Goal: Task Accomplishment & Management: Manage account settings

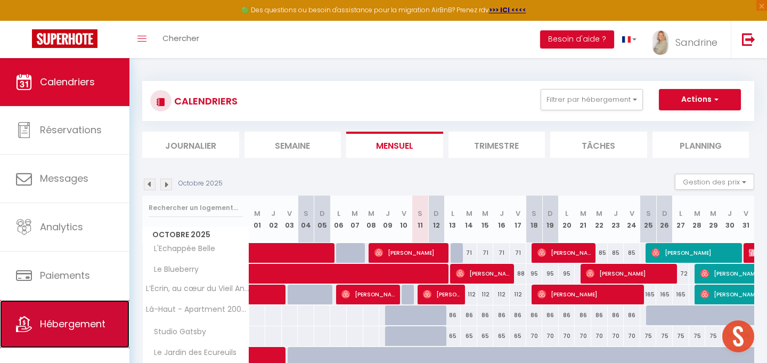
click at [93, 315] on link "Hébergement" at bounding box center [64, 324] width 129 height 48
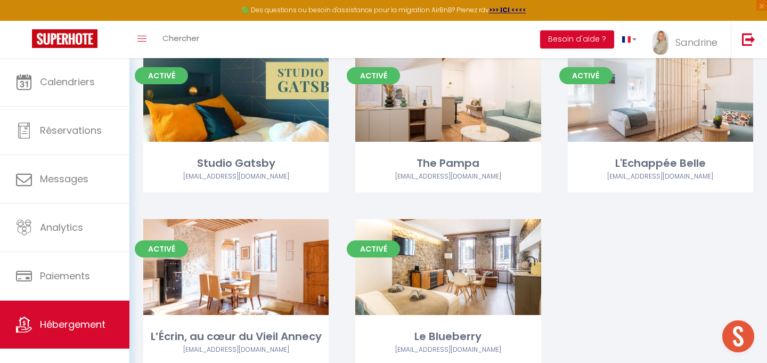
scroll to position [1685, 0]
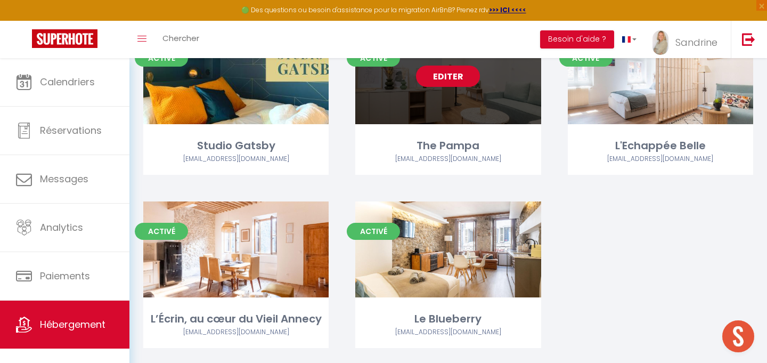
click at [452, 76] on link "Editer" at bounding box center [448, 76] width 64 height 21
click at [452, 71] on link "Editer" at bounding box center [448, 76] width 64 height 21
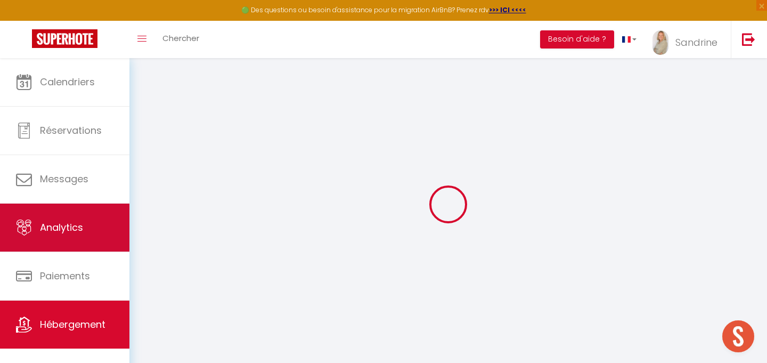
select select
checkbox input "false"
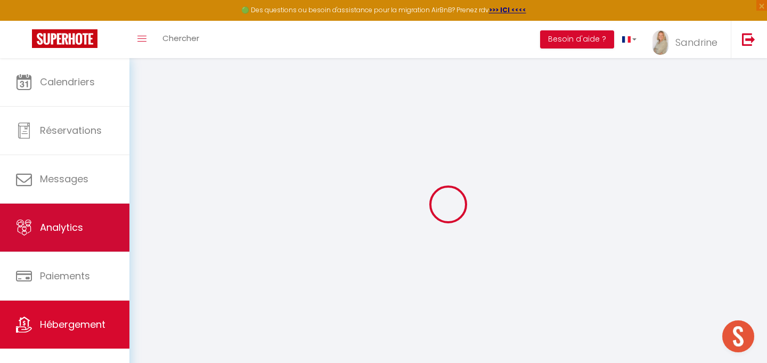
select select
checkbox input "false"
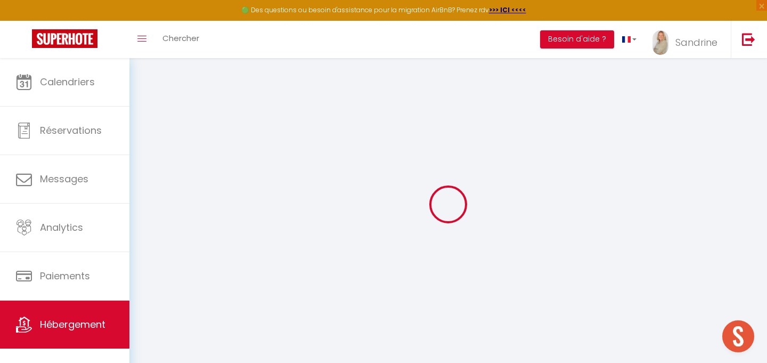
select select "4664-1529641466505169578"
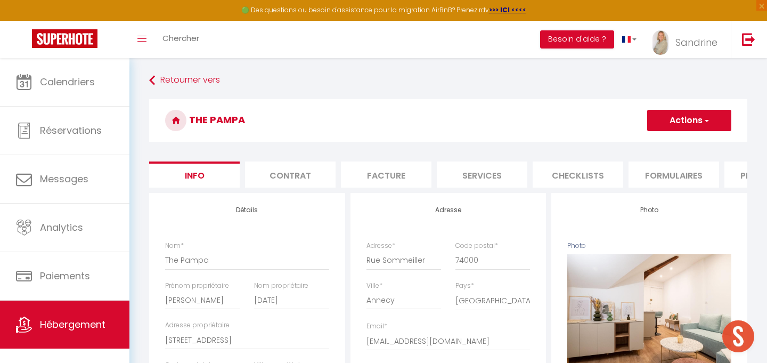
click at [283, 172] on li "Contrat" at bounding box center [290, 174] width 91 height 26
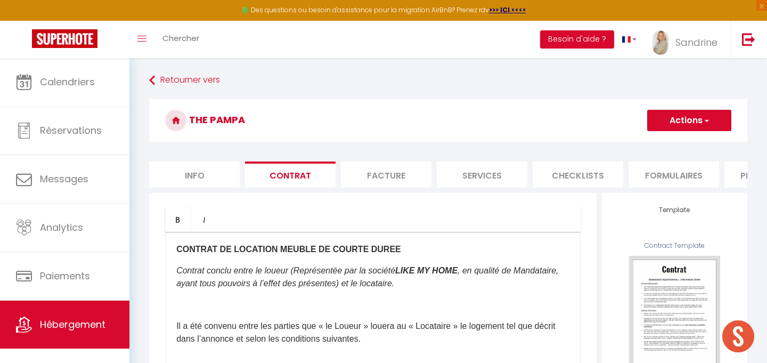
click at [386, 178] on li "Facture" at bounding box center [386, 174] width 91 height 26
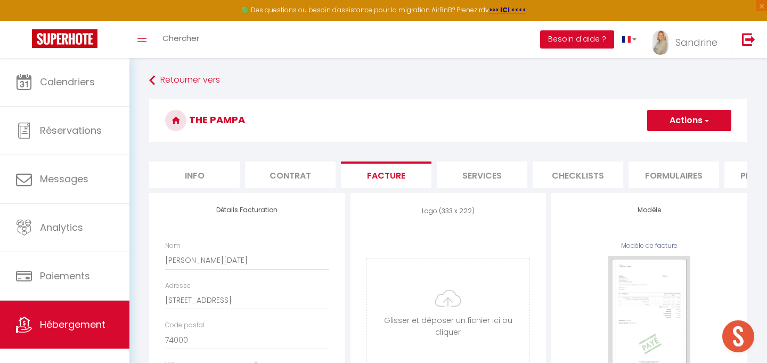
select select "well_reviewed_guests"
select select "EUR"
select select
click at [502, 176] on li "Services" at bounding box center [482, 174] width 91 height 26
select select
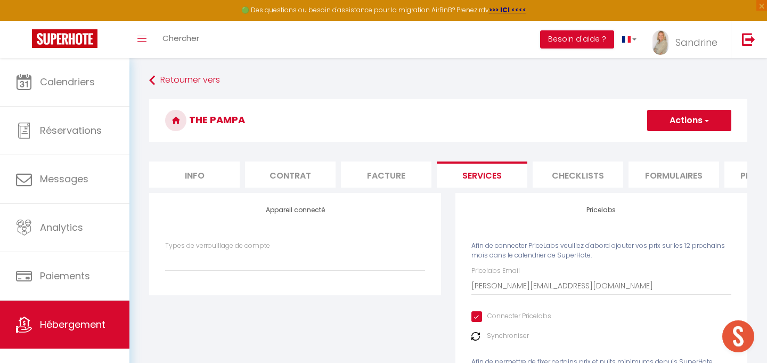
click at [559, 184] on li "Checklists" at bounding box center [578, 174] width 91 height 26
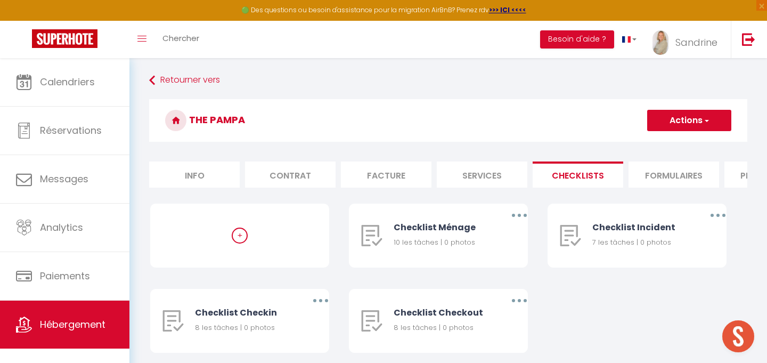
click at [647, 171] on li "Formulaires" at bounding box center [674, 174] width 91 height 26
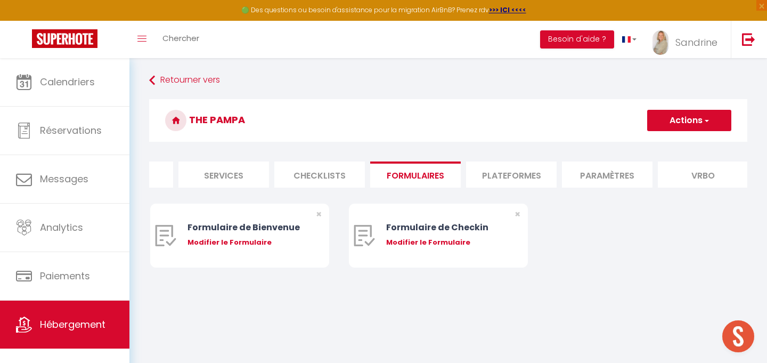
scroll to position [0, 265]
click at [495, 176] on li "Plateformes" at bounding box center [504, 174] width 91 height 26
select select
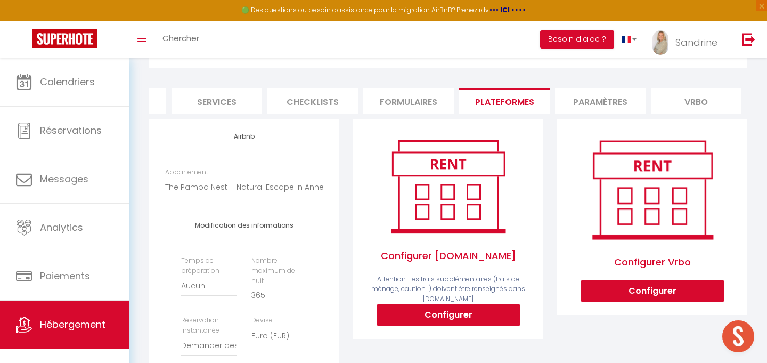
scroll to position [82, 0]
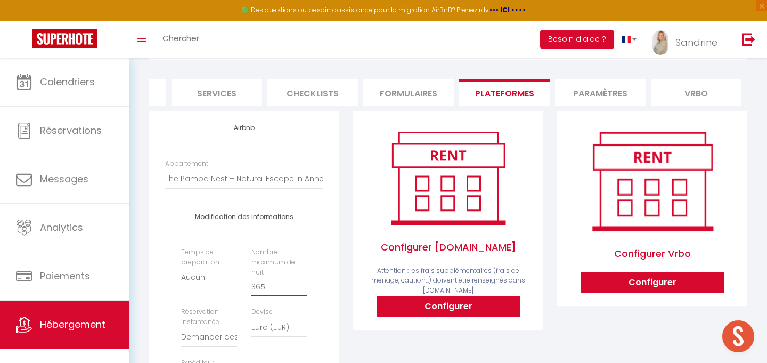
drag, startPoint x: 282, startPoint y: 275, endPoint x: 215, endPoint y: 275, distance: 67.7
click at [215, 275] on div "Temps de préparation [GEOGRAPHIC_DATA] 1 nuit avant et après chaque réservation…" at bounding box center [244, 338] width 140 height 183
type input "1"
select select
type input "14"
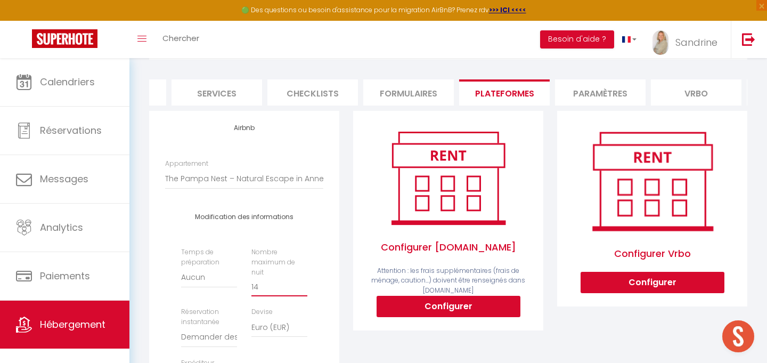
select select
type input "14"
click at [201, 280] on select "Aucun 1 nuit avant et après chaque réservation 2 nuits avant et après chaque ré…" at bounding box center [209, 277] width 56 height 20
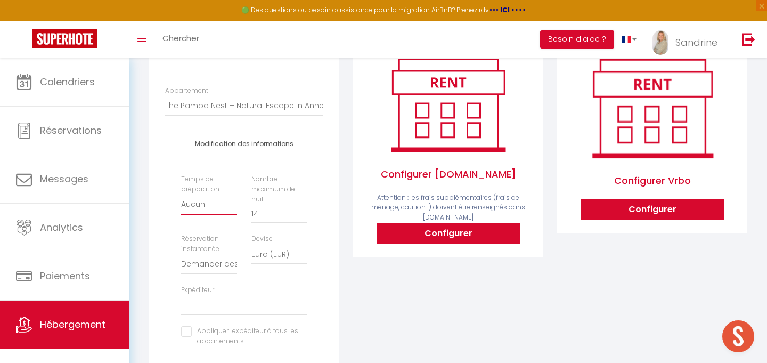
scroll to position [158, 0]
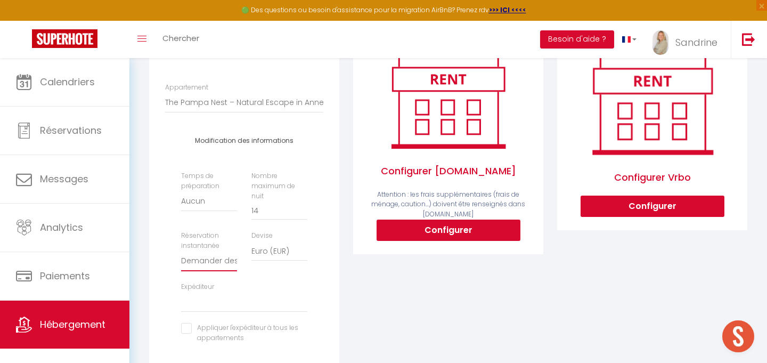
click at [225, 254] on select "Activée Demander des évaluations positives" at bounding box center [209, 261] width 56 height 20
select select "everyone"
click at [181, 251] on select "Activée Demander des évaluations positives" at bounding box center [209, 261] width 56 height 20
select select
click at [267, 282] on div "Expéditeur [EMAIL_ADDRESS][DOMAIN_NAME] [PERSON_NAME][EMAIL_ADDRESS][DOMAIN_NAM…" at bounding box center [244, 297] width 140 height 30
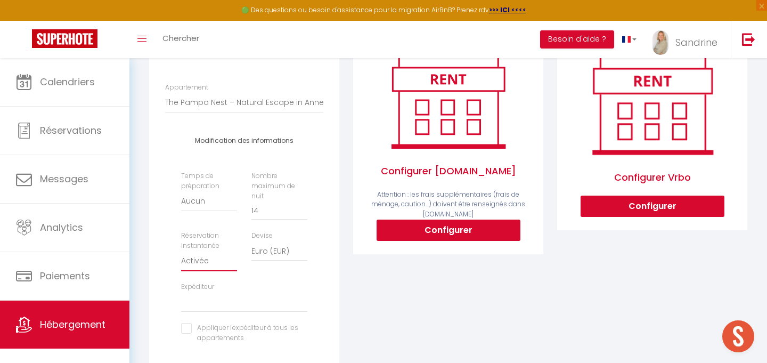
click at [202, 256] on select "Activée Demander des évaluations positives" at bounding box center [209, 261] width 56 height 20
select select "well_reviewed_guests"
click at [181, 251] on select "Activée Demander des évaluations positives" at bounding box center [209, 261] width 56 height 20
select select
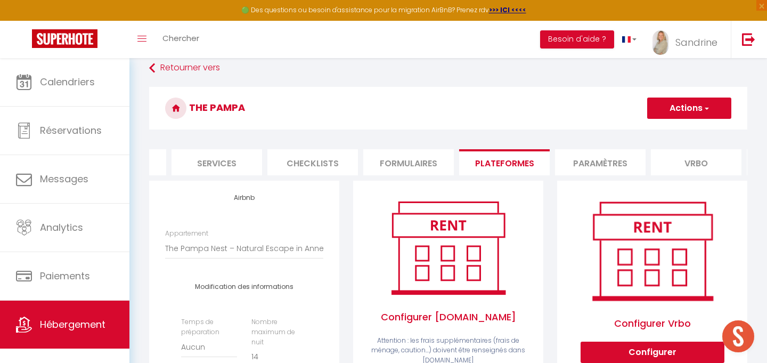
scroll to position [0, 0]
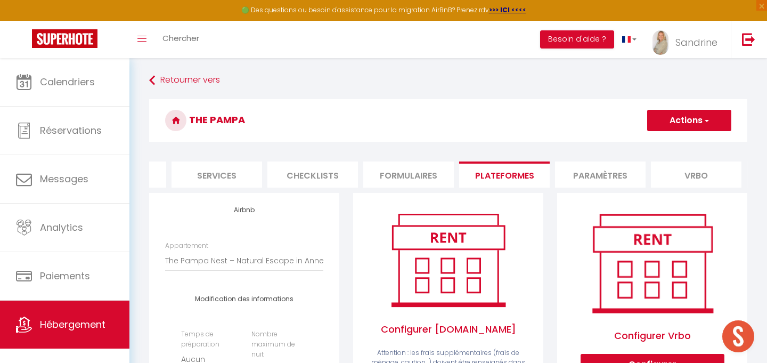
click at [707, 113] on button "Actions" at bounding box center [689, 120] width 84 height 21
click at [687, 138] on link "Enregistrer" at bounding box center [689, 144] width 84 height 14
select select "well_reviewed_guests"
select select "EUR"
select select
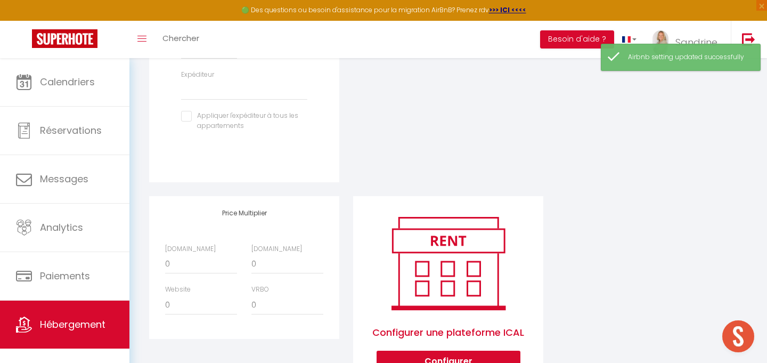
scroll to position [411, 0]
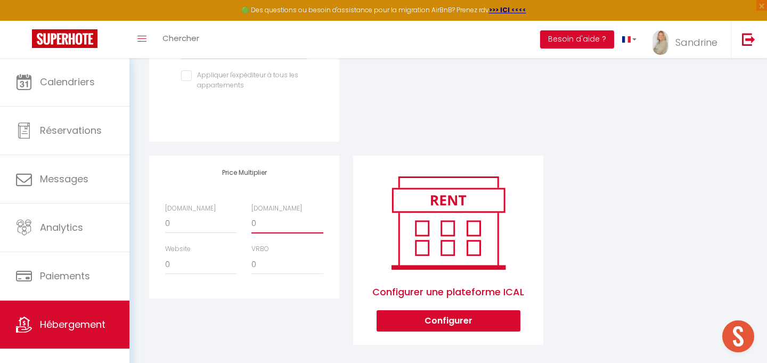
click at [254, 213] on select "0 + 1 % + 2 % + 3 % + 4 % + 5 % + 6 % + 7 % + 8 % + 9 %" at bounding box center [288, 223] width 72 height 20
select select "+ 13 %"
click at [252, 213] on select "0 + 1 % + 2 % + 3 % + 4 % + 5 % + 6 % + 7 % + 8 % + 9 %" at bounding box center [288, 223] width 72 height 20
select select
click at [190, 215] on select "0 + 1 % + 2 % + 3 % + 4 % + 5 % + 6 % + 7 % + 8 % + 9 %" at bounding box center [201, 223] width 72 height 20
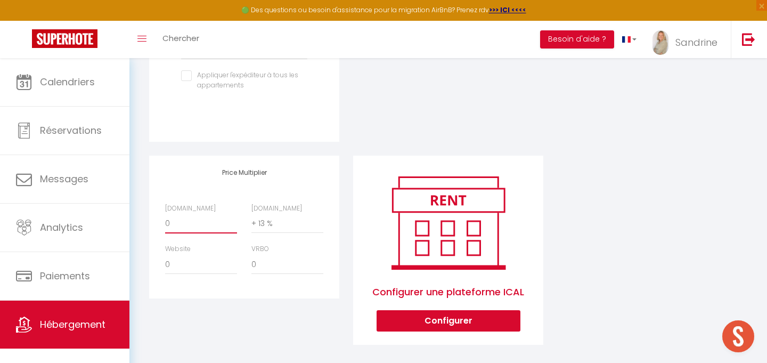
select select "+ 5 %"
click at [165, 213] on select "0 + 1 % + 2 % + 3 % + 4 % + 5 % + 6 % + 7 % + 8 % + 9 %" at bounding box center [201, 223] width 72 height 20
select select
click at [262, 257] on select "0 + 1 % + 2 % + 3 % + 4 % + 5 % + 6 % + 7 % + 8 % + 9 %" at bounding box center [288, 264] width 72 height 20
select select "+ 15 %"
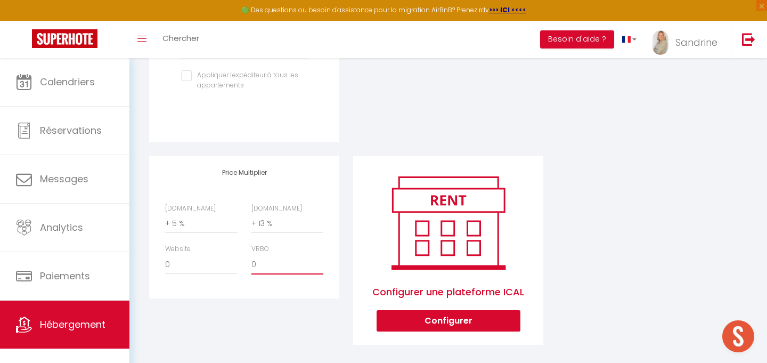
click at [252, 254] on select "0 + 1 % + 2 % + 3 % + 4 % + 5 % + 6 % + 7 % + 8 % + 9 %" at bounding box center [288, 264] width 72 height 20
select select
click at [632, 265] on div "Airbnb Appartement 375820 - Bouquetins, accès direct aux p · Les gentianes 311 …" at bounding box center [448, 70] width 612 height 577
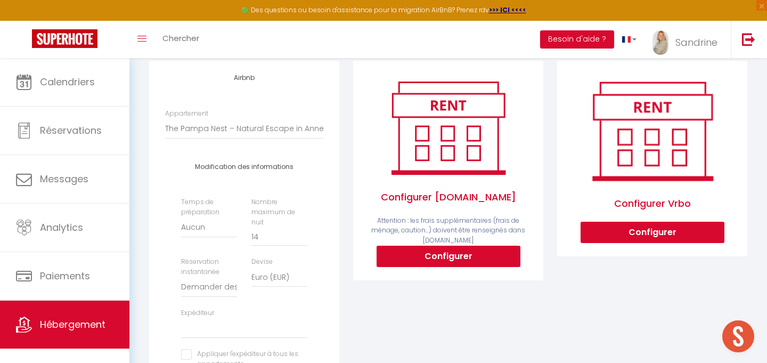
scroll to position [0, 0]
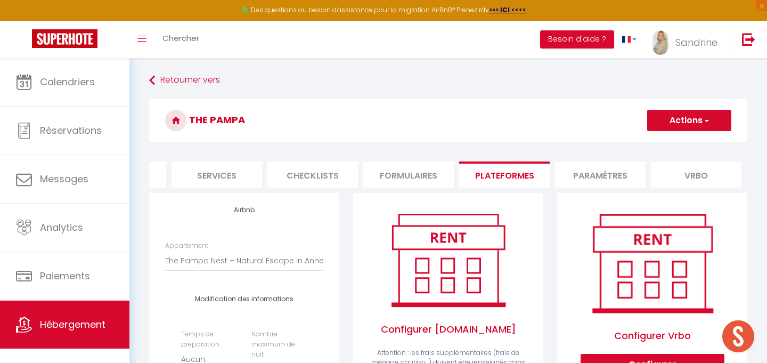
click at [687, 120] on button "Actions" at bounding box center [689, 120] width 84 height 21
click at [678, 142] on link "Enregistrer" at bounding box center [689, 144] width 84 height 14
select select "well_reviewed_guests"
select select "EUR"
select select
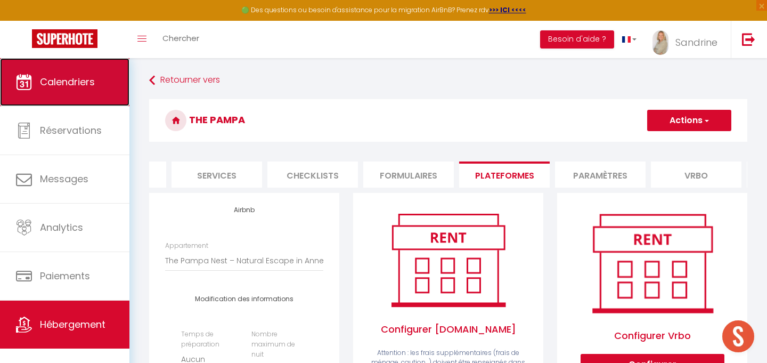
click at [36, 90] on link "Calendriers" at bounding box center [64, 82] width 129 height 48
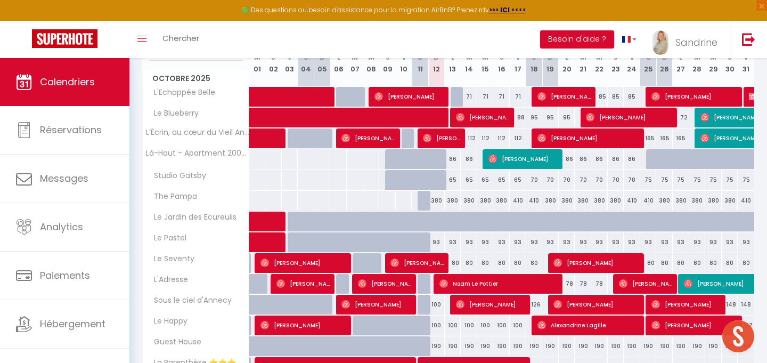
scroll to position [158, 0]
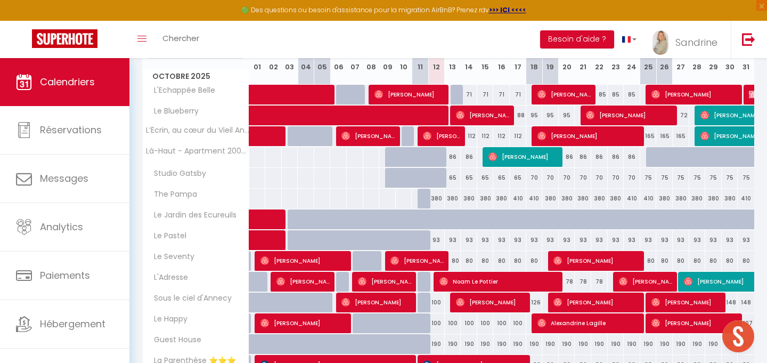
click at [425, 200] on div at bounding box center [426, 199] width 17 height 20
type input "410"
type input "Sam 11 Octobre 2025"
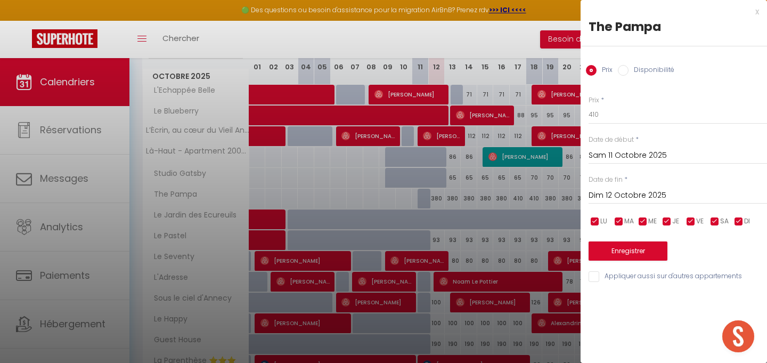
click at [640, 191] on input "Dim 12 Octobre 2025" at bounding box center [678, 196] width 179 height 14
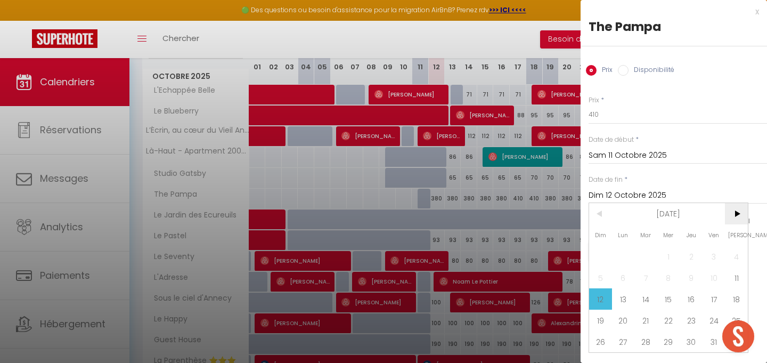
click at [740, 220] on span ">" at bounding box center [736, 213] width 23 height 21
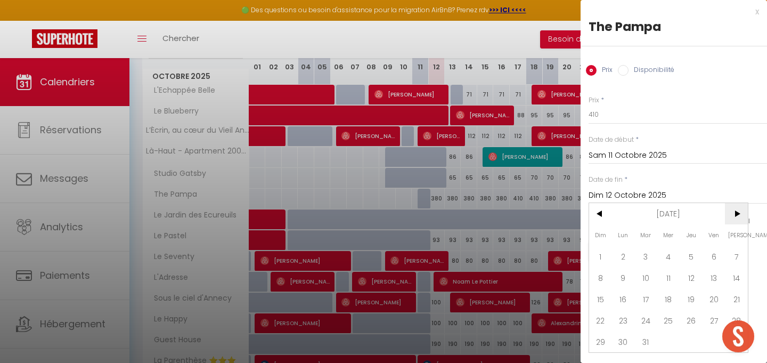
click at [740, 220] on span ">" at bounding box center [736, 213] width 23 height 21
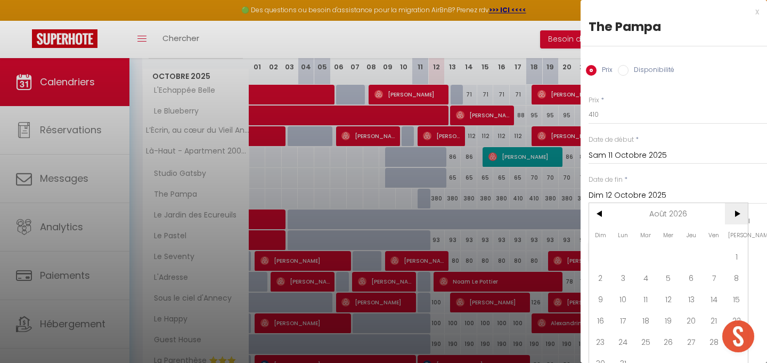
click at [740, 220] on span ">" at bounding box center [736, 213] width 23 height 21
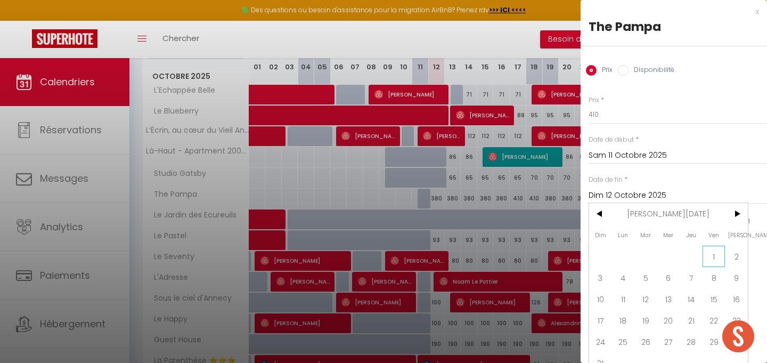
click at [716, 256] on span "1" at bounding box center [714, 256] width 23 height 21
type input "Ven 01 Janvier 2027"
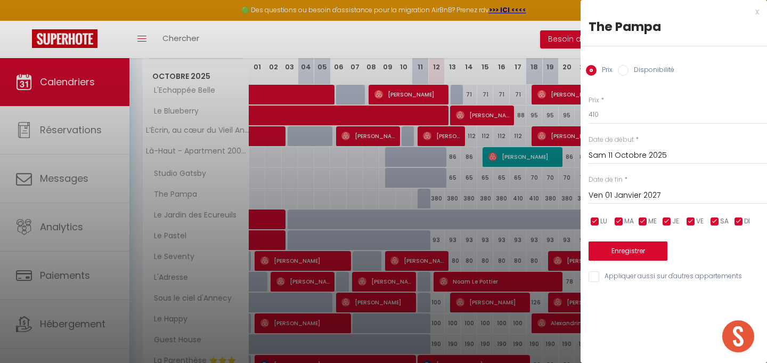
click at [636, 68] on label "Disponibilité" at bounding box center [652, 71] width 46 height 12
click at [629, 68] on input "Disponibilité" at bounding box center [623, 70] width 11 height 11
radio input "true"
radio input "false"
click at [637, 250] on button "Enregistrer" at bounding box center [628, 251] width 79 height 19
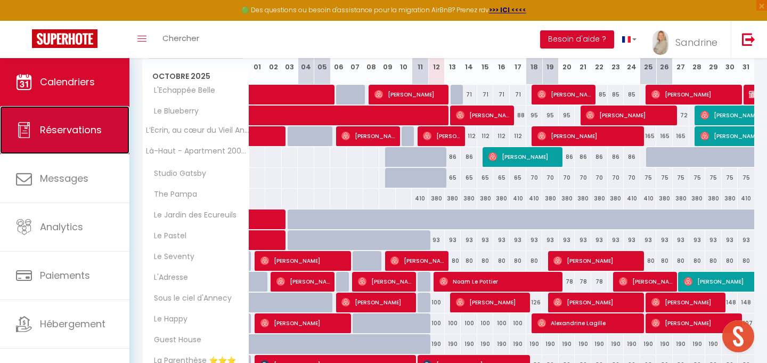
click at [70, 137] on link "Réservations" at bounding box center [64, 130] width 129 height 48
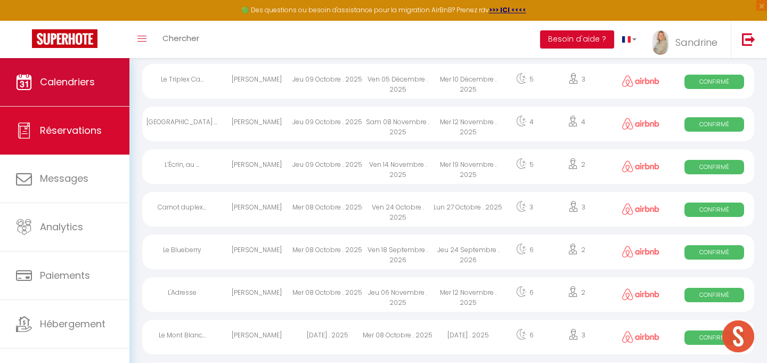
scroll to position [749, 0]
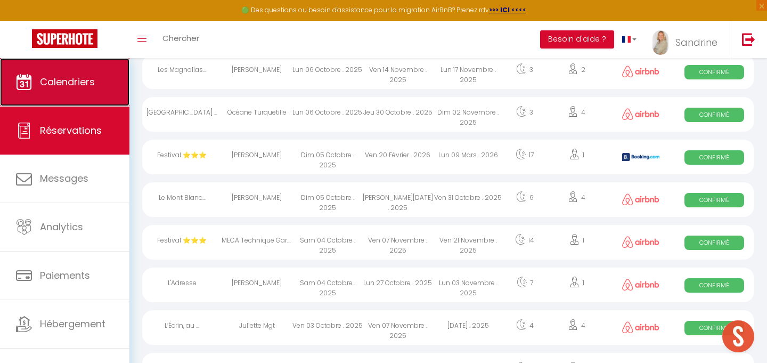
click at [83, 88] on span "Calendriers" at bounding box center [67, 81] width 55 height 13
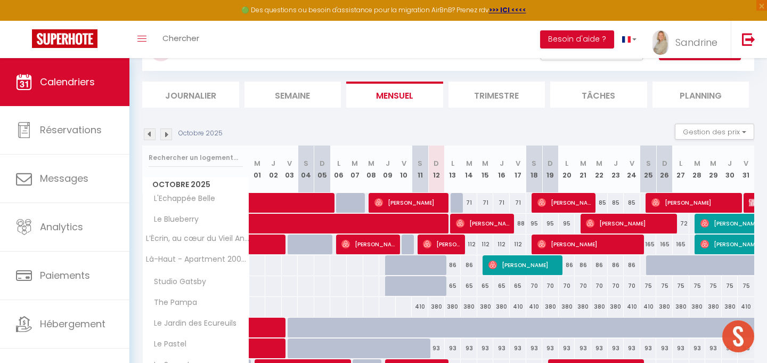
scroll to position [59, 0]
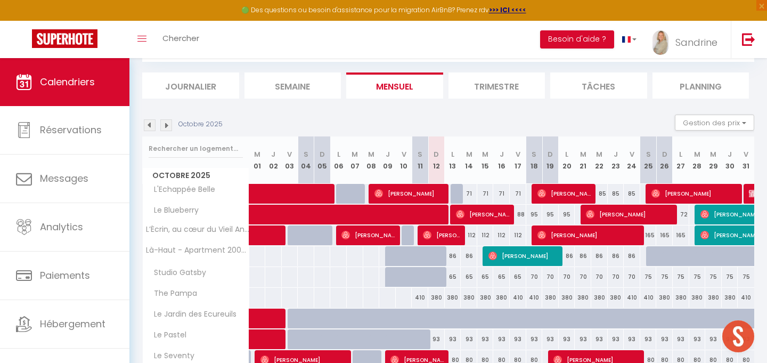
click at [423, 301] on div "410" at bounding box center [420, 298] width 17 height 20
type input "410"
type input "Sam 11 Octobre 2025"
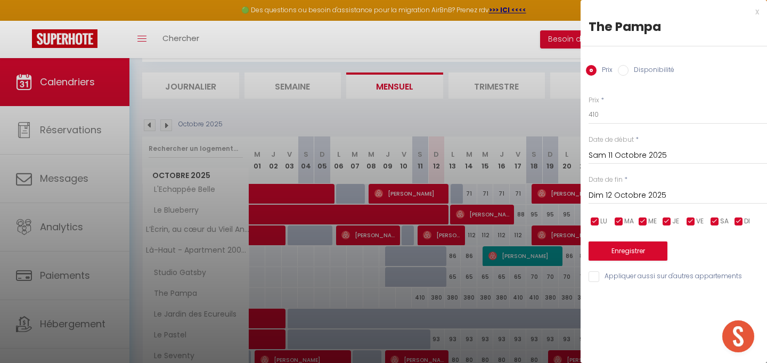
click at [698, 192] on input "Dim 12 Octobre 2025" at bounding box center [678, 196] width 179 height 14
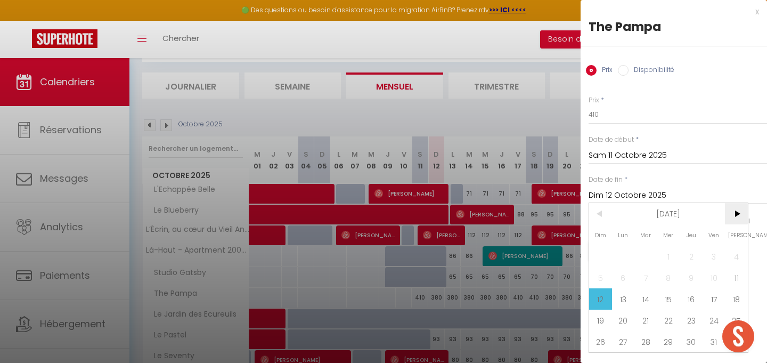
click at [732, 218] on span ">" at bounding box center [736, 213] width 23 height 21
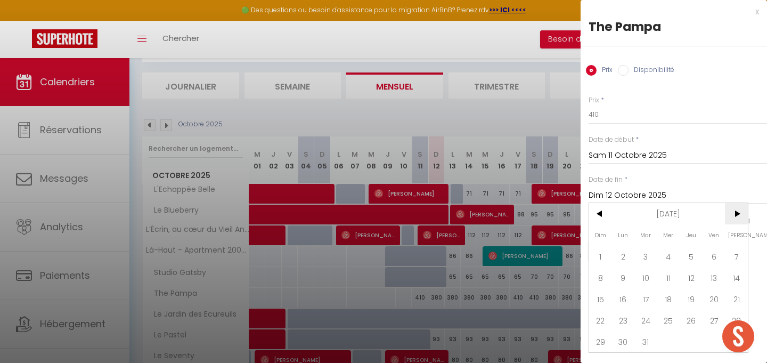
click at [732, 218] on span ">" at bounding box center [736, 213] width 23 height 21
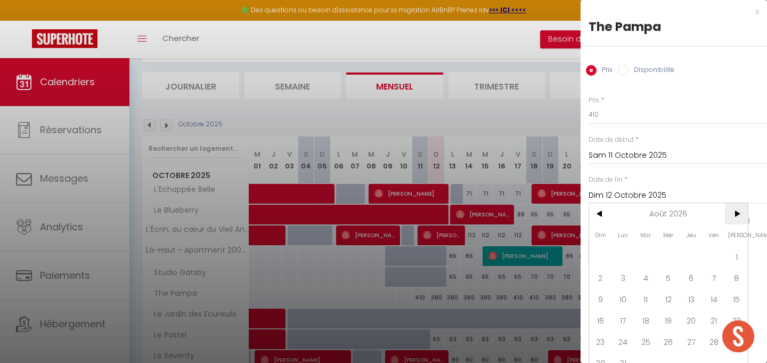
click at [732, 218] on span ">" at bounding box center [736, 213] width 23 height 21
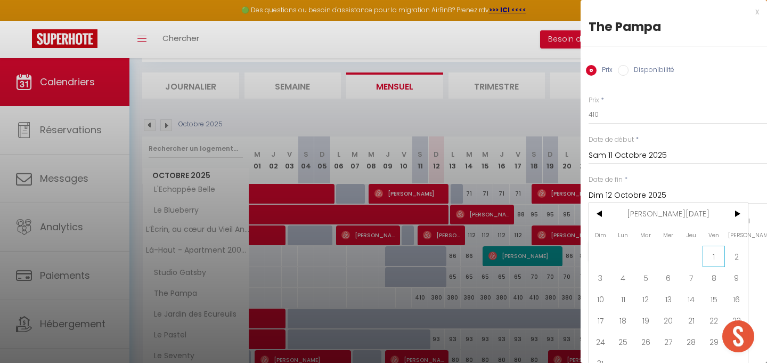
click at [718, 253] on span "1" at bounding box center [714, 256] width 23 height 21
type input "Ven 01 Janvier 2027"
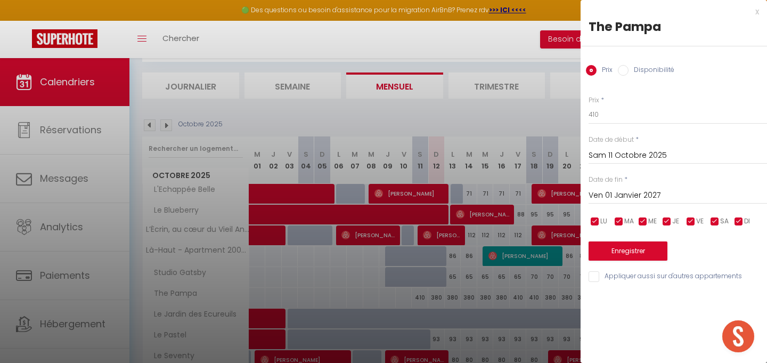
click at [650, 71] on label "Disponibilité" at bounding box center [652, 71] width 46 height 12
click at [629, 71] on input "Disponibilité" at bounding box center [623, 70] width 11 height 11
radio input "true"
radio input "false"
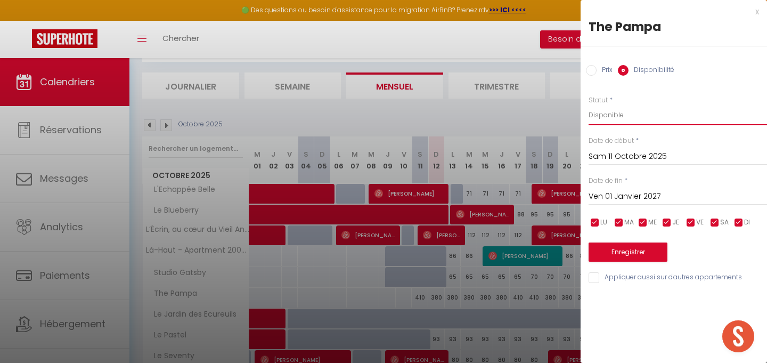
click at [657, 112] on select "Disponible Indisponible" at bounding box center [678, 115] width 179 height 20
select select "0"
click at [589, 105] on select "Disponible Indisponible" at bounding box center [678, 115] width 179 height 20
click at [632, 250] on button "Enregistrer" at bounding box center [628, 251] width 79 height 19
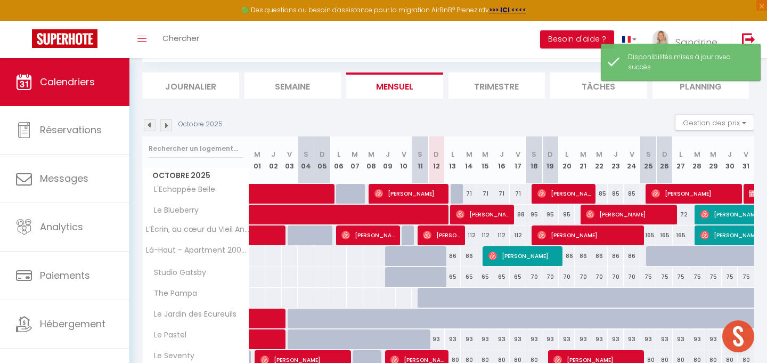
click at [456, 298] on div at bounding box center [459, 304] width 17 height 20
select select "1"
type input "Lun 13 Octobre 2025"
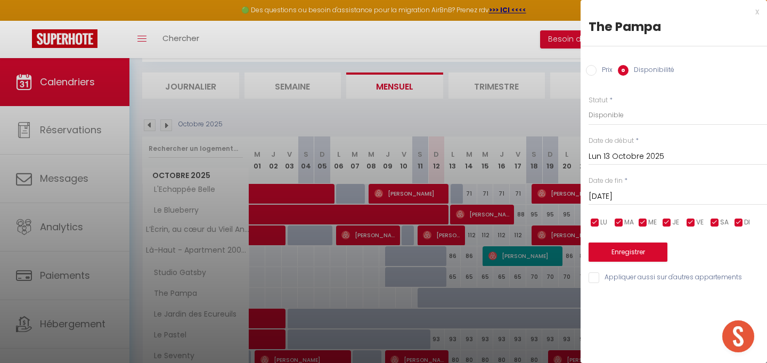
click at [652, 193] on input "[DATE]" at bounding box center [678, 197] width 179 height 14
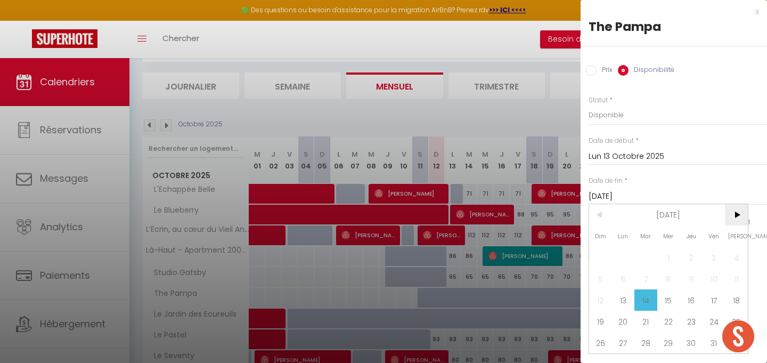
click at [736, 215] on span ">" at bounding box center [736, 214] width 23 height 21
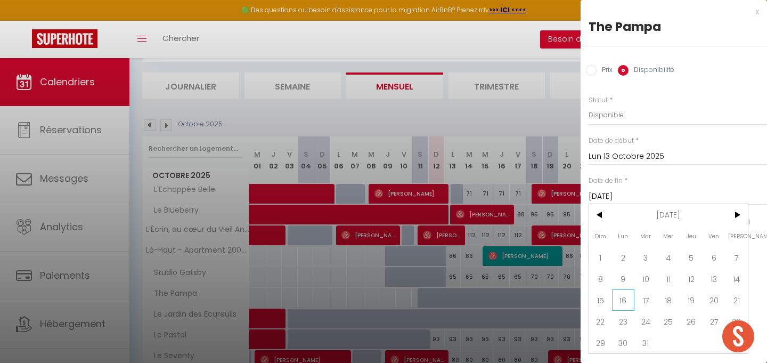
click at [622, 301] on span "16" at bounding box center [623, 299] width 23 height 21
type input "Lun 16 Mars 2026"
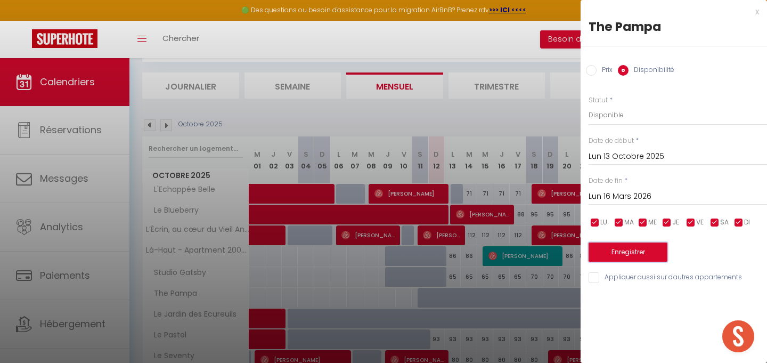
click at [643, 256] on button "Enregistrer" at bounding box center [628, 251] width 79 height 19
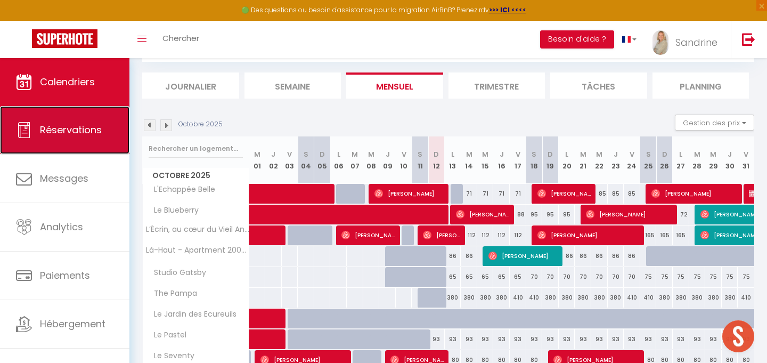
click at [46, 134] on span "Réservations" at bounding box center [71, 129] width 62 height 13
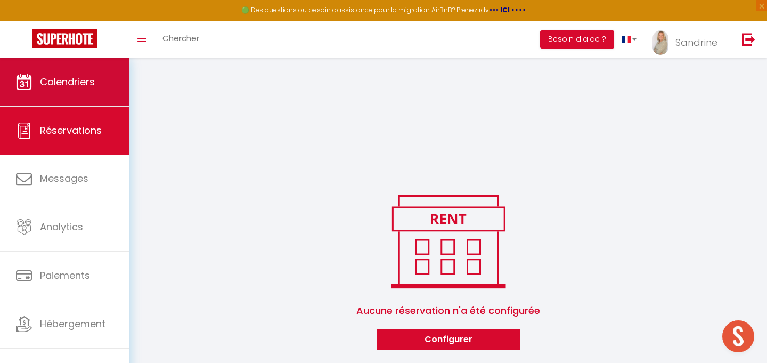
scroll to position [650, 0]
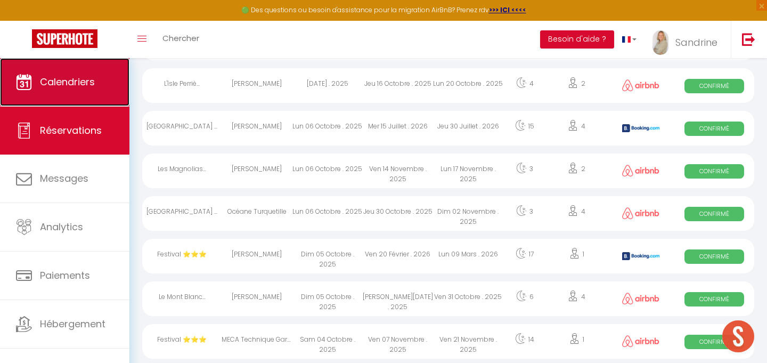
click at [67, 91] on link "Calendriers" at bounding box center [64, 82] width 129 height 48
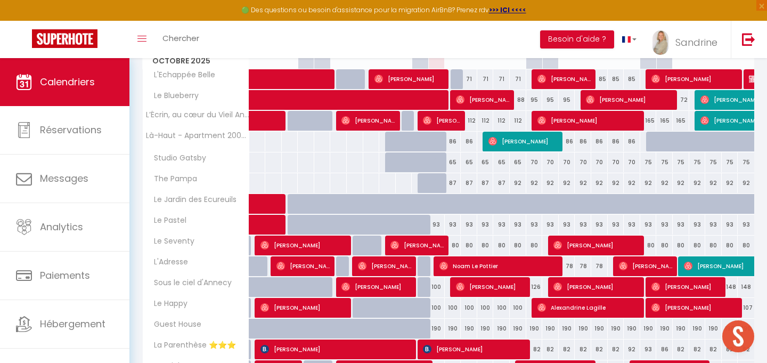
scroll to position [171, 0]
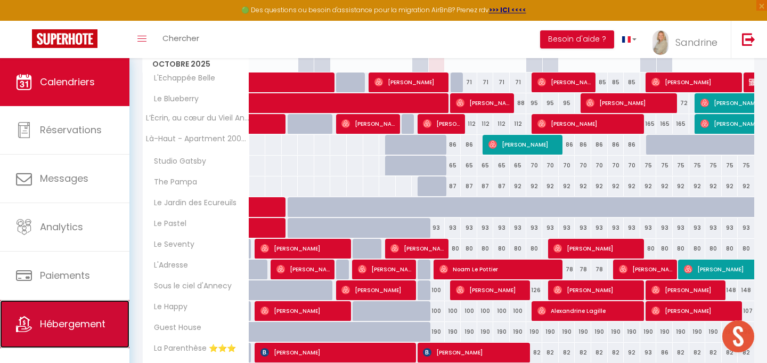
click at [88, 314] on link "Hébergement" at bounding box center [64, 324] width 129 height 48
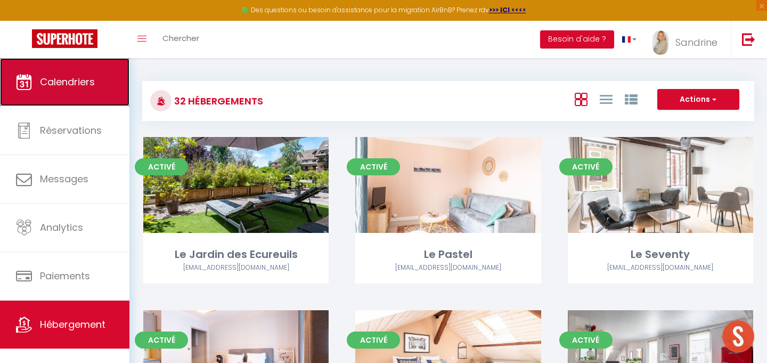
click at [42, 78] on span "Calendriers" at bounding box center [67, 81] width 55 height 13
